Goal: Information Seeking & Learning: Learn about a topic

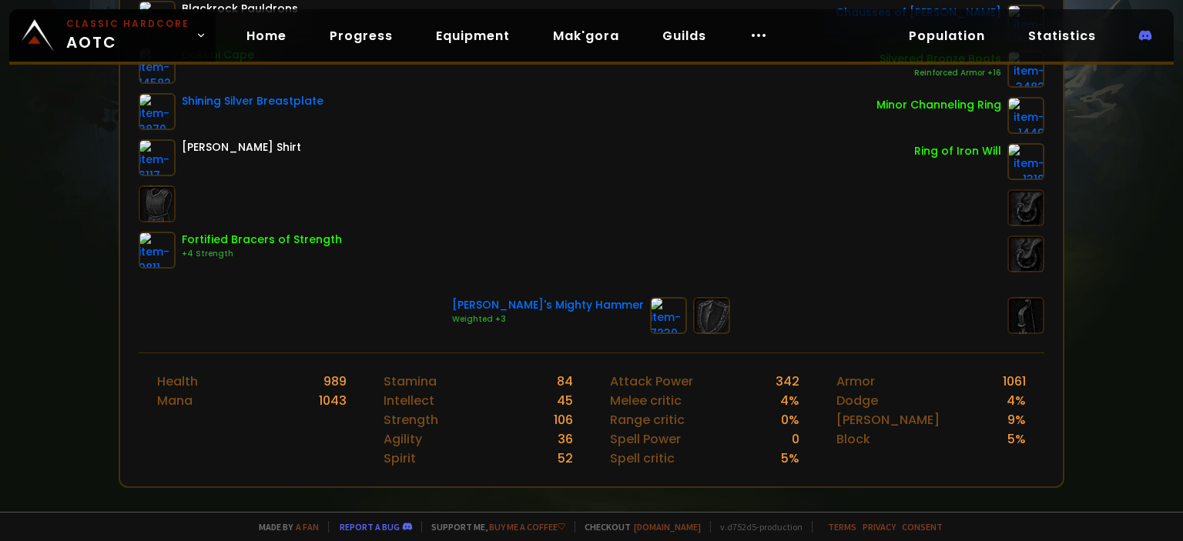
scroll to position [77, 0]
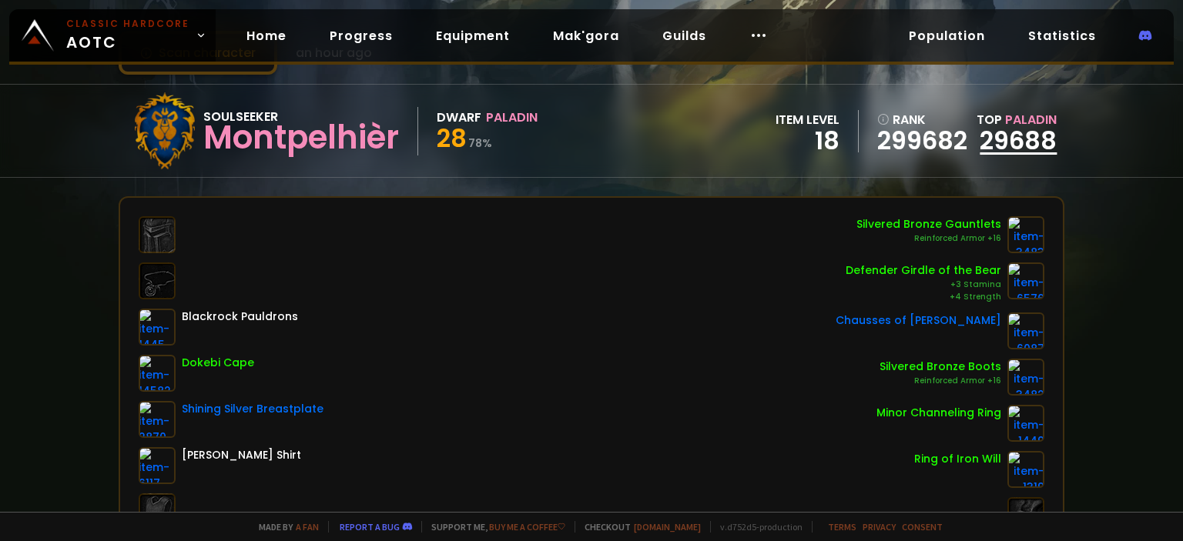
click at [1021, 153] on link "29688" at bounding box center [1018, 140] width 77 height 35
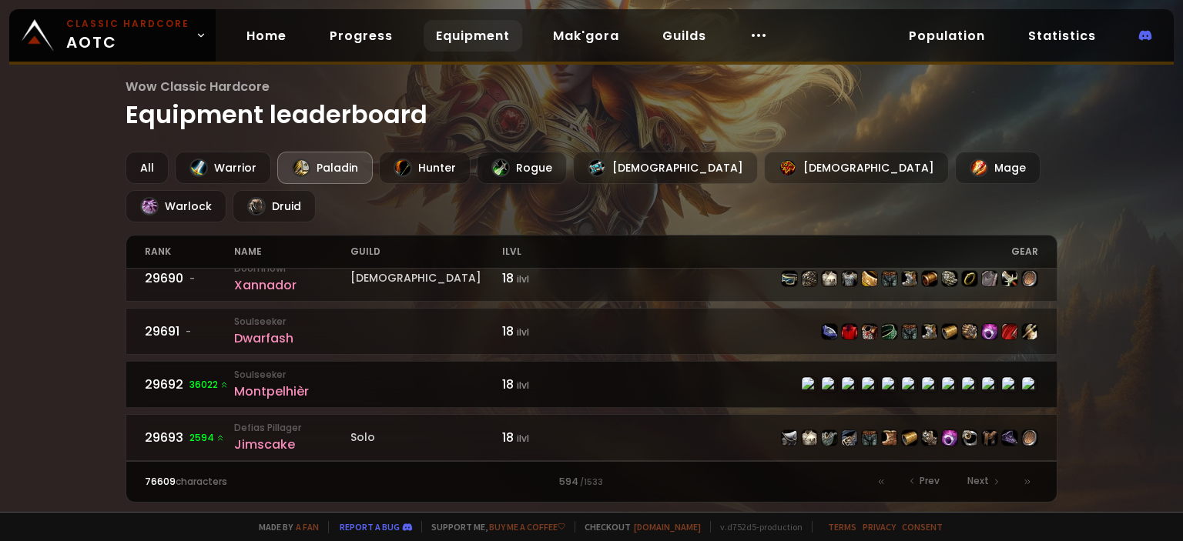
scroll to position [2076, 0]
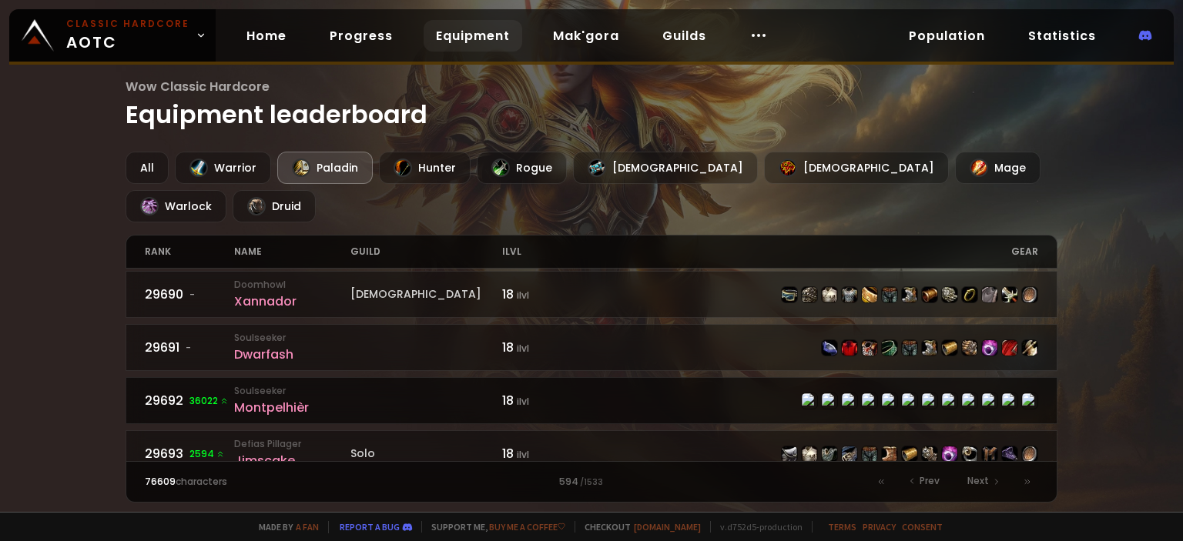
click at [290, 398] on div "Montpelhièr" at bounding box center [292, 407] width 116 height 19
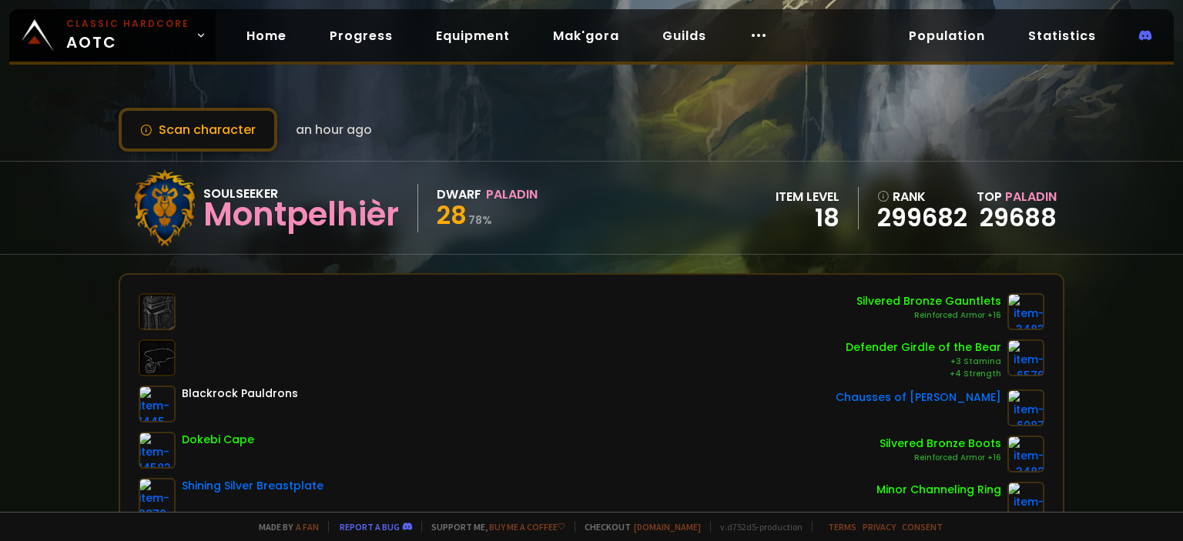
click at [236, 215] on div "Montpelhièr" at bounding box center [301, 214] width 196 height 23
click at [246, 220] on div "Montpelhièr" at bounding box center [301, 214] width 196 height 23
click at [671, 45] on link "Guilds" at bounding box center [684, 36] width 69 height 32
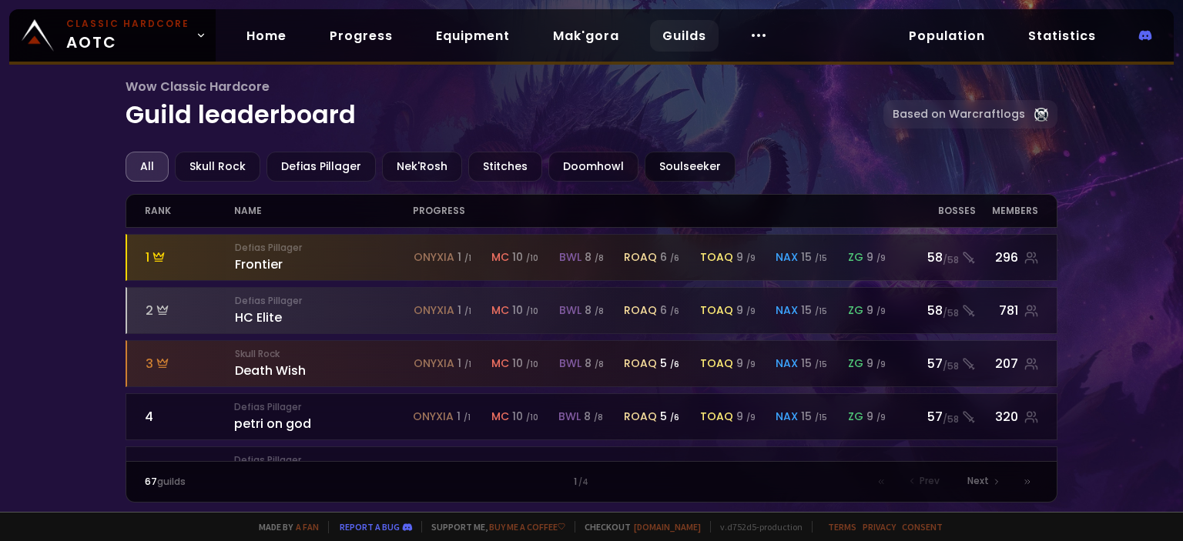
click at [645, 153] on div "Soulseeker" at bounding box center [690, 167] width 91 height 30
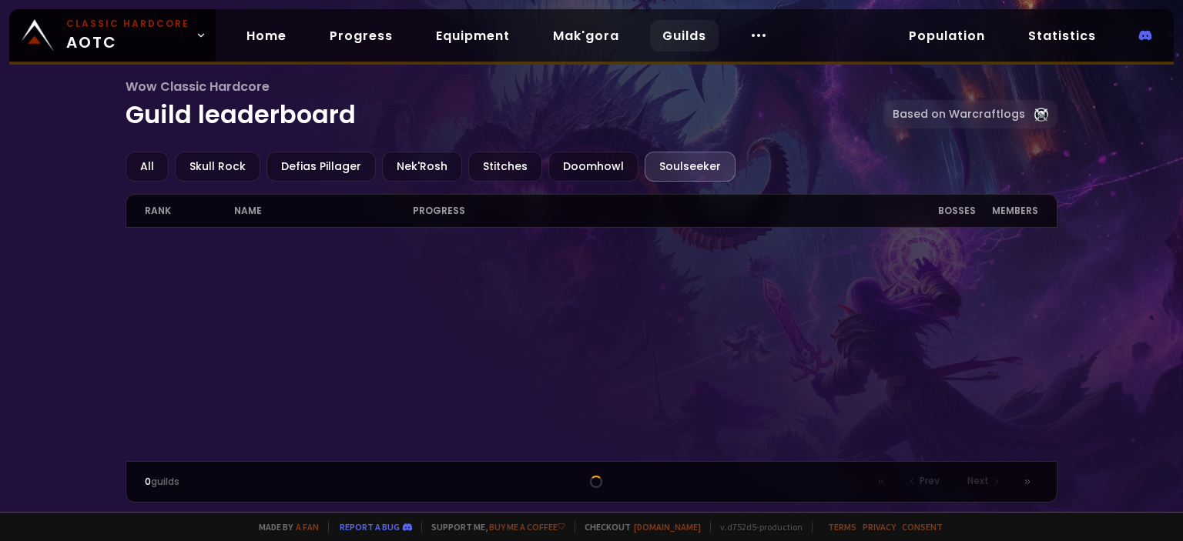
click at [491, 488] on div at bounding box center [591, 482] width 447 height 12
